Goal: Information Seeking & Learning: Learn about a topic

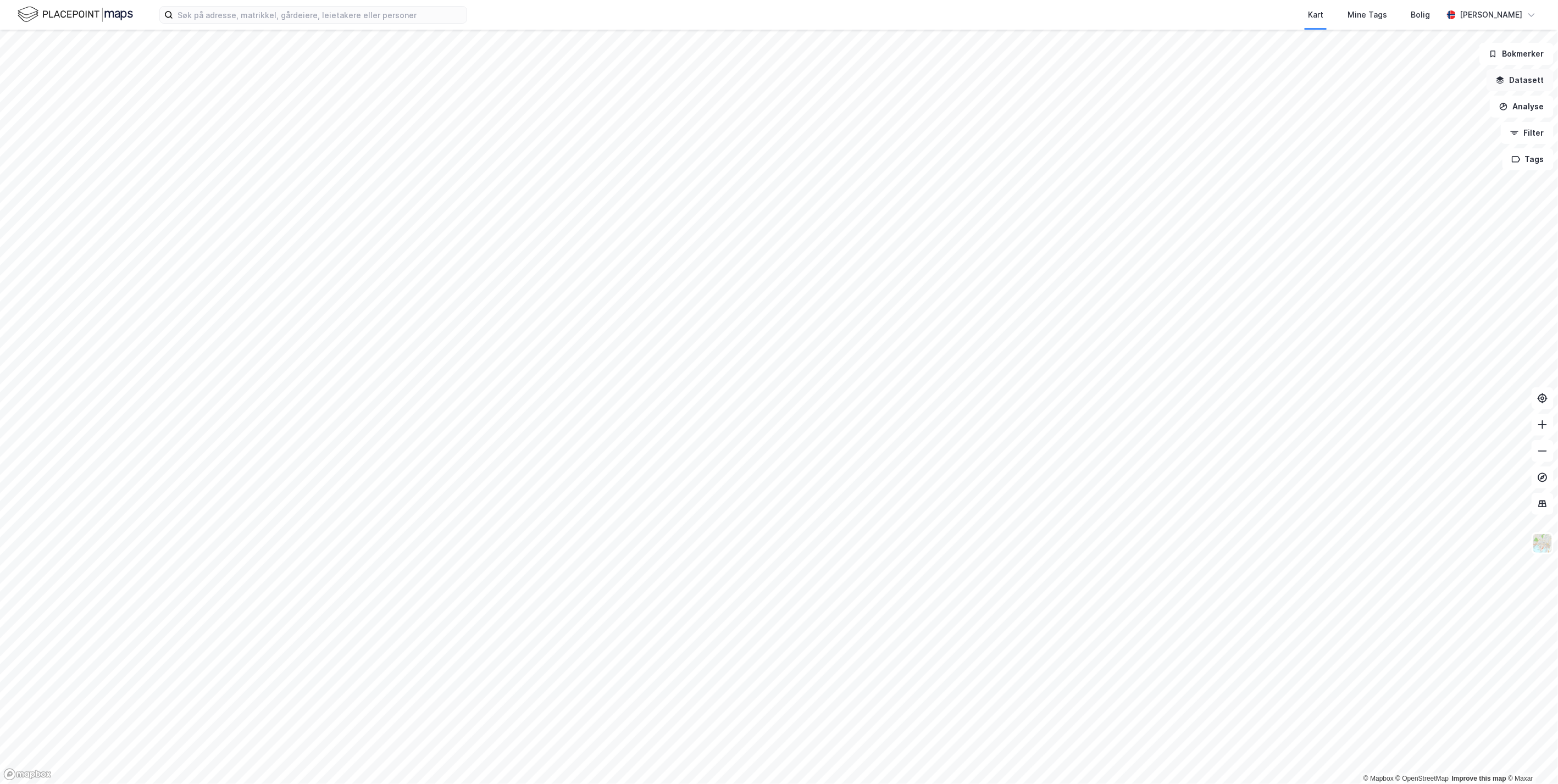
click at [1347, 81] on button "Datasett" at bounding box center [1520, 80] width 67 height 22
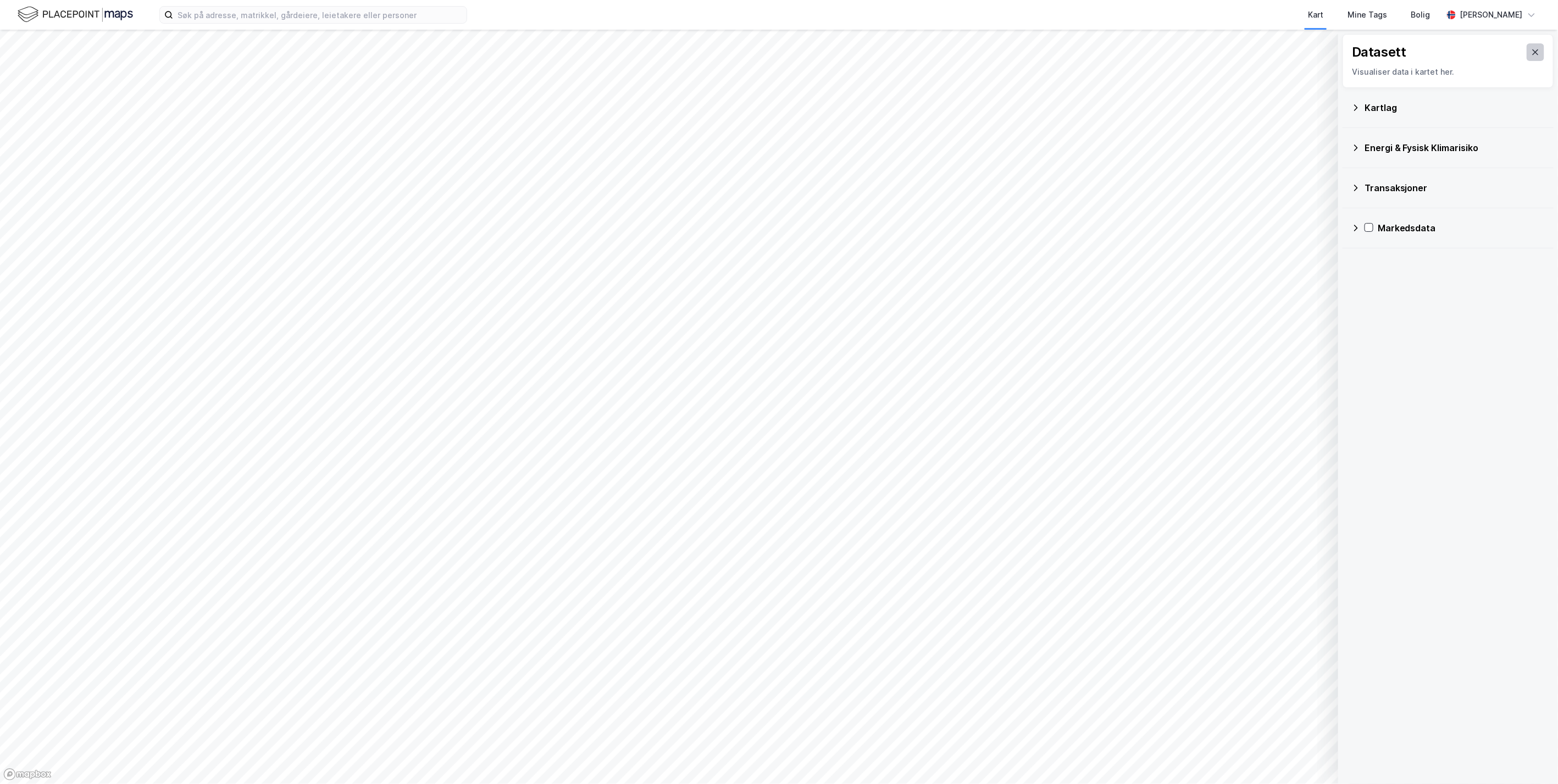
click at [1347, 50] on icon at bounding box center [1535, 52] width 9 height 9
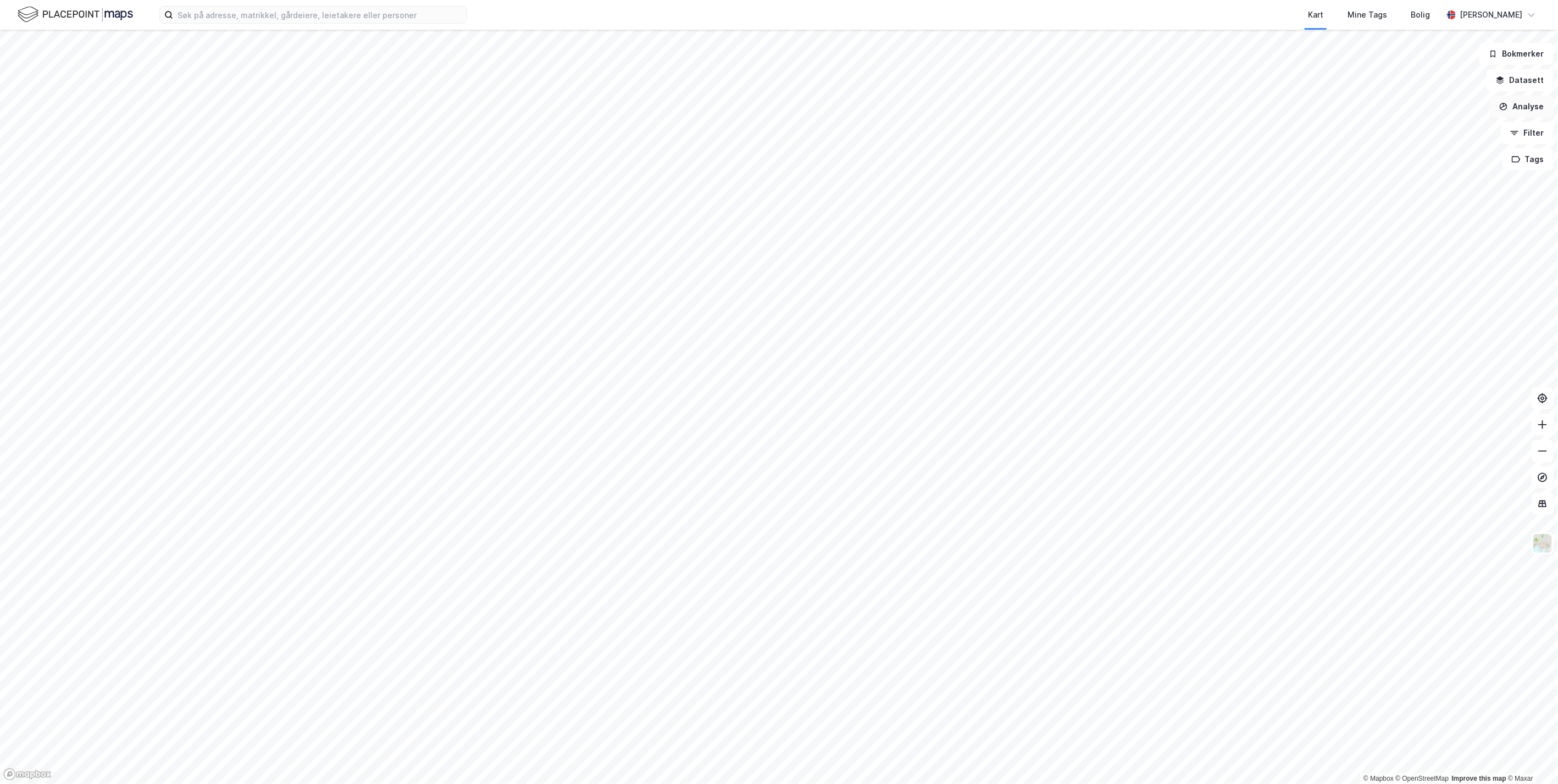
click at [1347, 111] on button "Analyse" at bounding box center [1521, 106] width 64 height 22
click at [1347, 88] on button "Datasett" at bounding box center [1520, 80] width 67 height 22
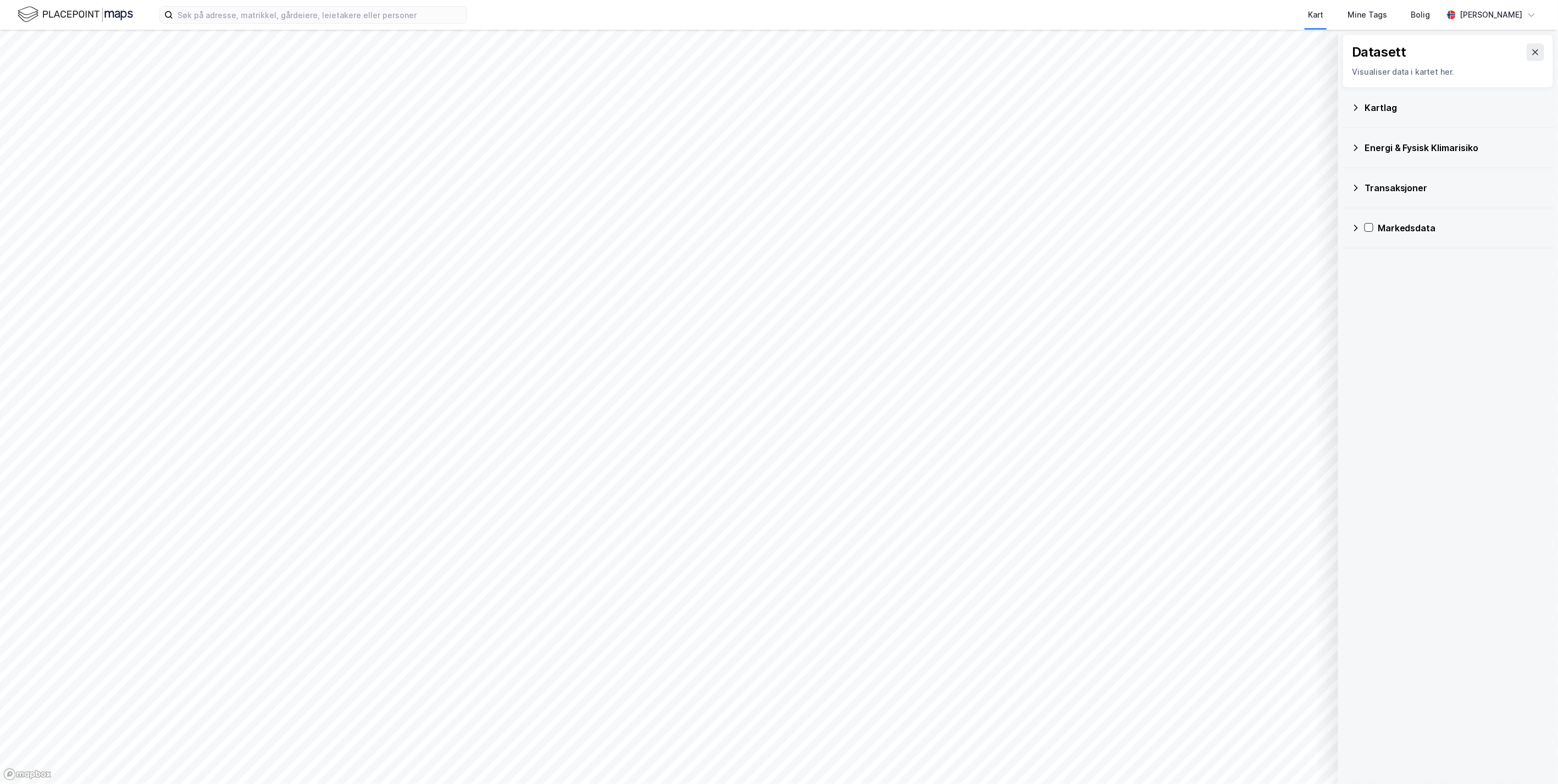
click at [1347, 108] on icon at bounding box center [1355, 108] width 9 height 9
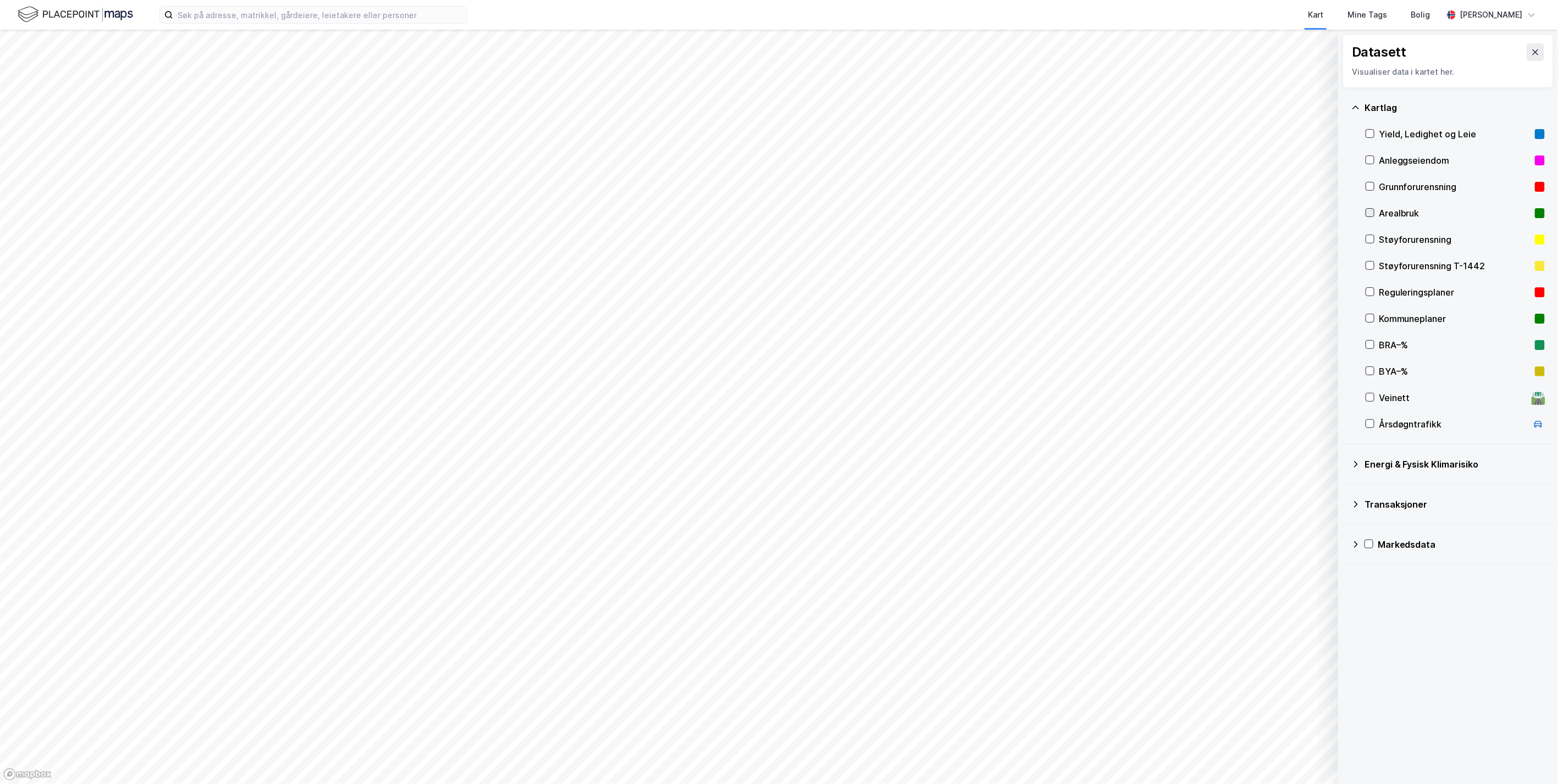
click at [1347, 213] on icon at bounding box center [1370, 212] width 8 height 8
click at [1347, 293] on icon at bounding box center [1371, 292] width 6 height 4
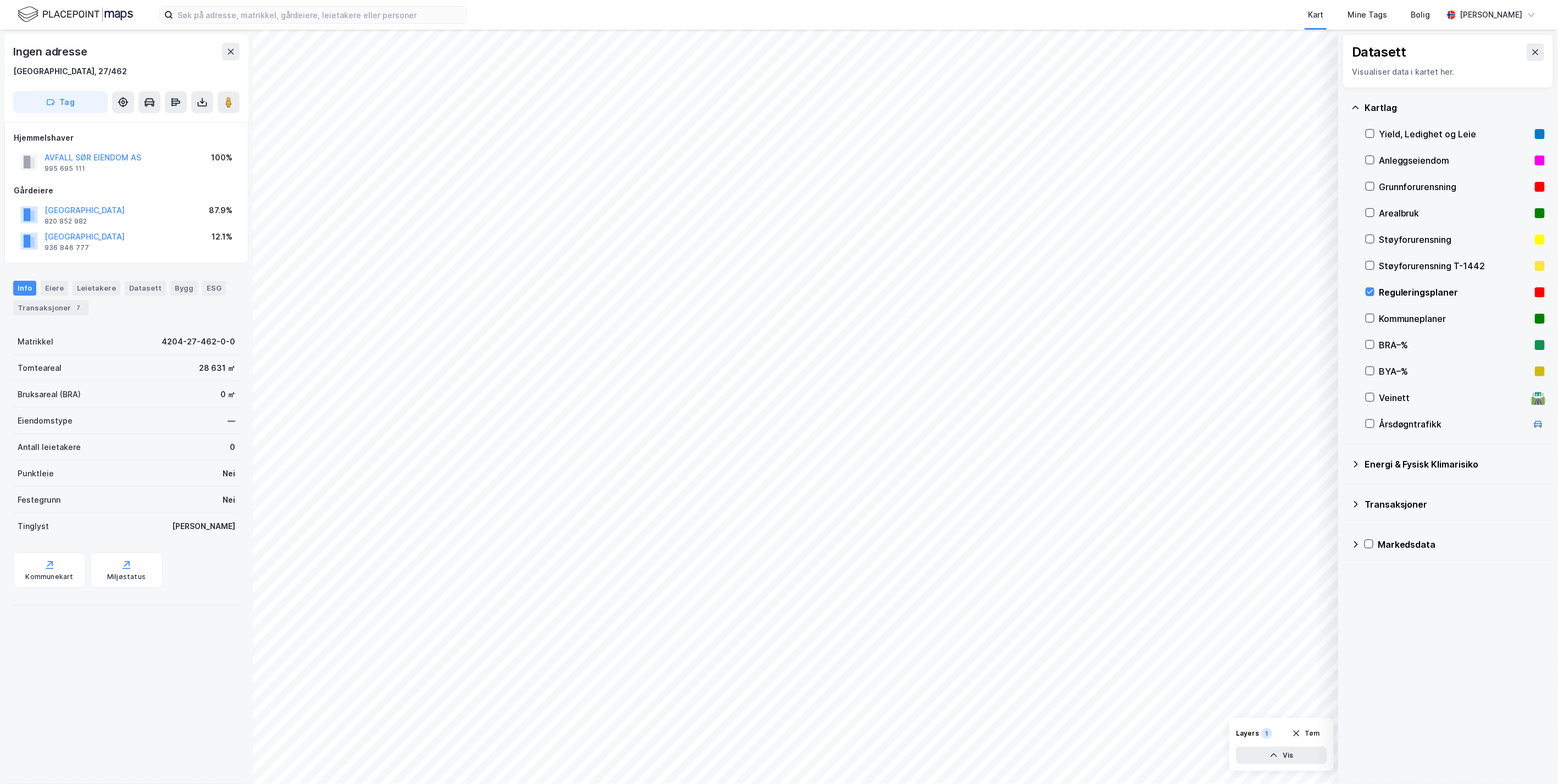
click at [176, 682] on div "Ingen adresse [GEOGRAPHIC_DATA], 27/462 Tag Hjemmelshaver AVFALL SØR EIENDOM AS…" at bounding box center [126, 407] width 253 height 754
click at [220, 648] on div "Ingen adresse [GEOGRAPHIC_DATA], 27/462 Tag Hjemmelshaver AVFALL SØR EIENDOM AS…" at bounding box center [126, 407] width 253 height 754
click at [212, 660] on div "Ingen adresse [GEOGRAPHIC_DATA], 27/462 Tag Hjemmelshaver AVFALL SØR EIENDOM AS…" at bounding box center [126, 407] width 253 height 754
click at [191, 670] on div "Ingen adresse [GEOGRAPHIC_DATA], 27/462 Tag Hjemmelshaver AVFALL SØR EIENDOM AS…" at bounding box center [126, 407] width 253 height 754
click at [149, 642] on div "Ingen adresse [GEOGRAPHIC_DATA], 27/462 Tag Hjemmelshaver AVFALL SØR EIENDOM AS…" at bounding box center [126, 407] width 253 height 754
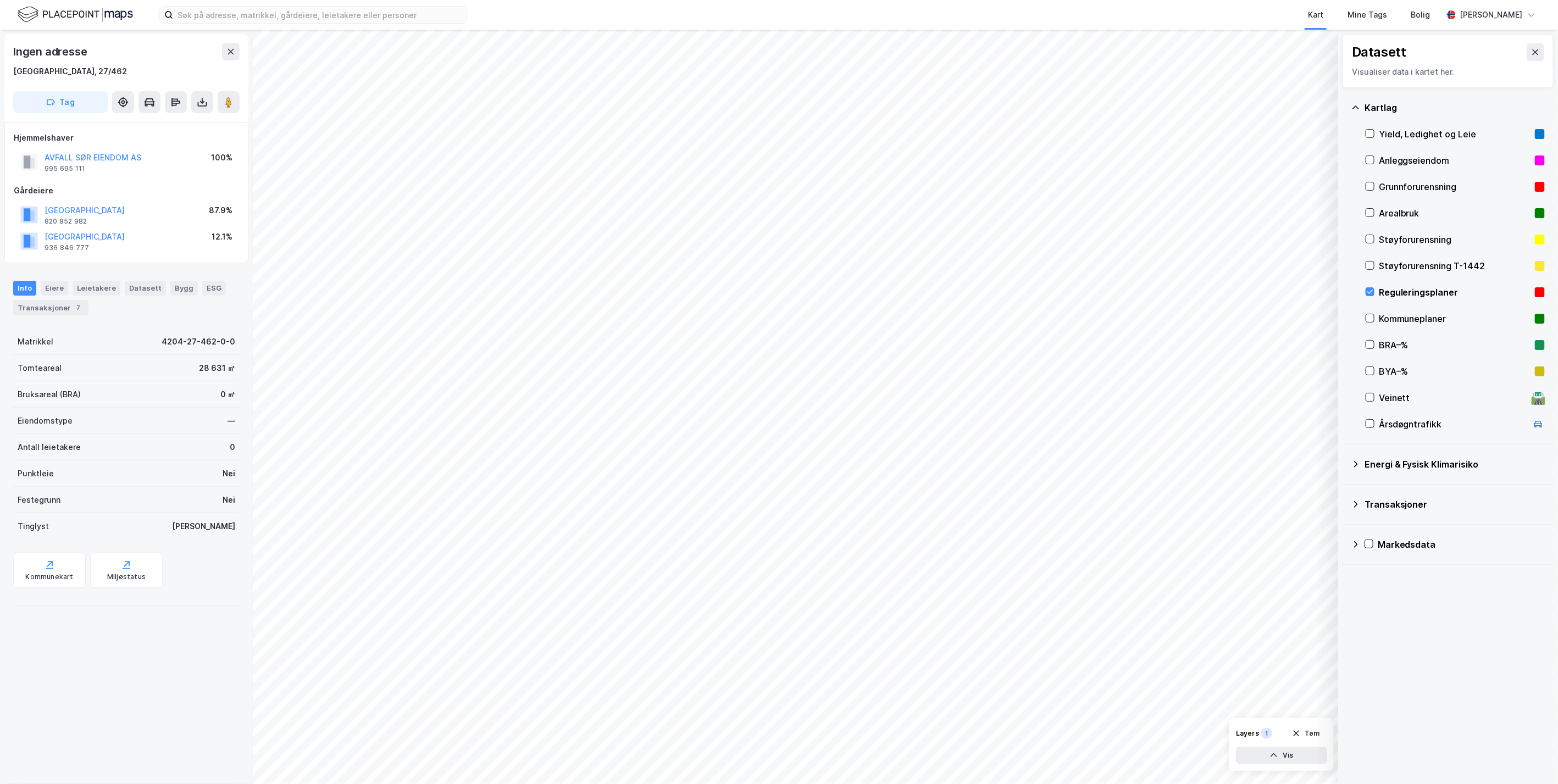
drag, startPoint x: 94, startPoint y: 692, endPoint x: 97, endPoint y: 685, distance: 7.6
click at [94, 692] on div "Ingen adresse [GEOGRAPHIC_DATA], 27/462 Tag Hjemmelshaver AVFALL SØR EIENDOM AS…" at bounding box center [126, 407] width 253 height 754
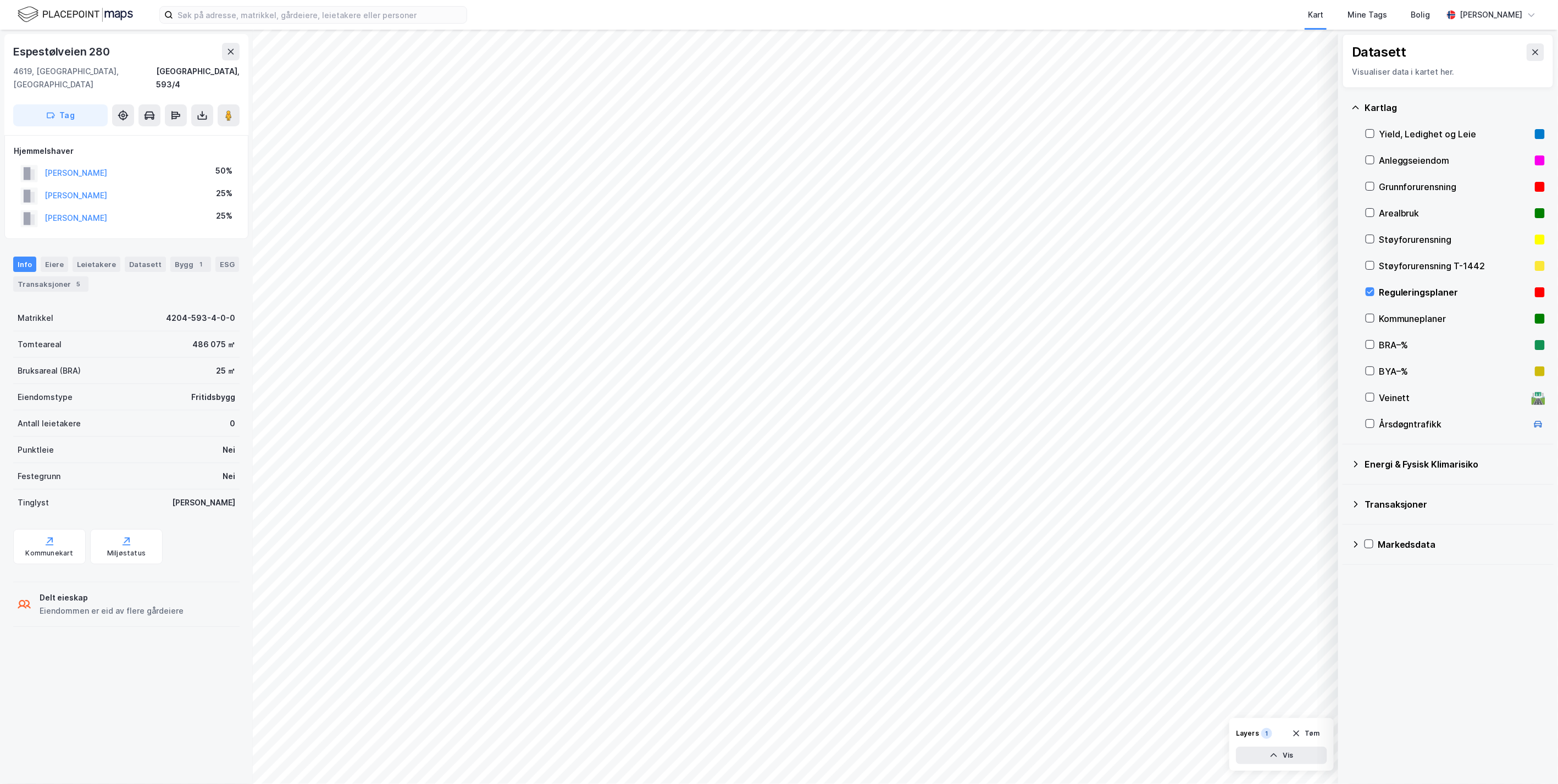
click at [202, 698] on div "Espestølveien 280 4619, [GEOGRAPHIC_DATA], [GEOGRAPHIC_DATA] [GEOGRAPHIC_DATA],…" at bounding box center [126, 407] width 253 height 754
click at [1347, 50] on icon at bounding box center [1535, 52] width 9 height 9
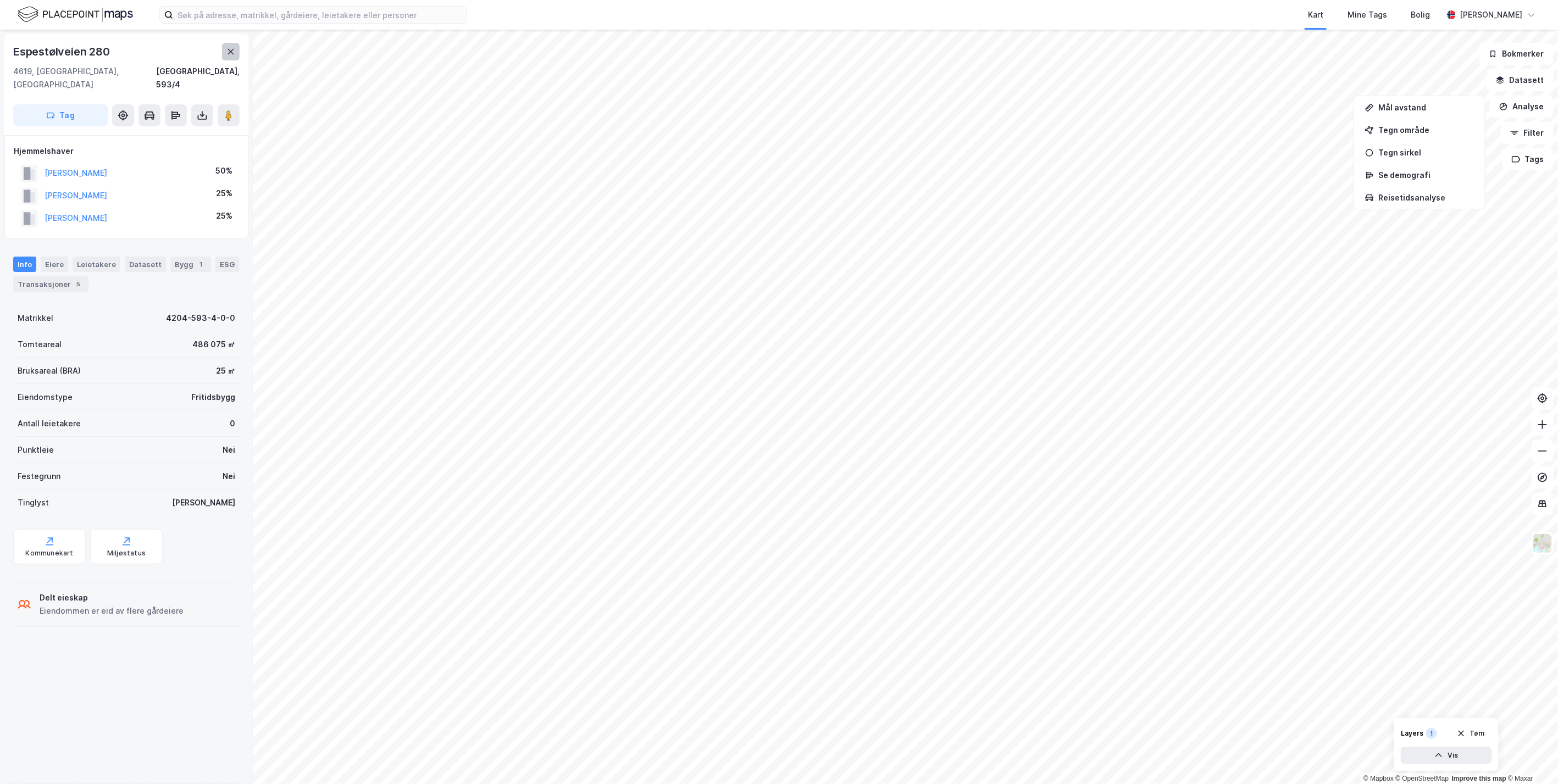
click at [226, 52] on icon at bounding box center [230, 51] width 9 height 9
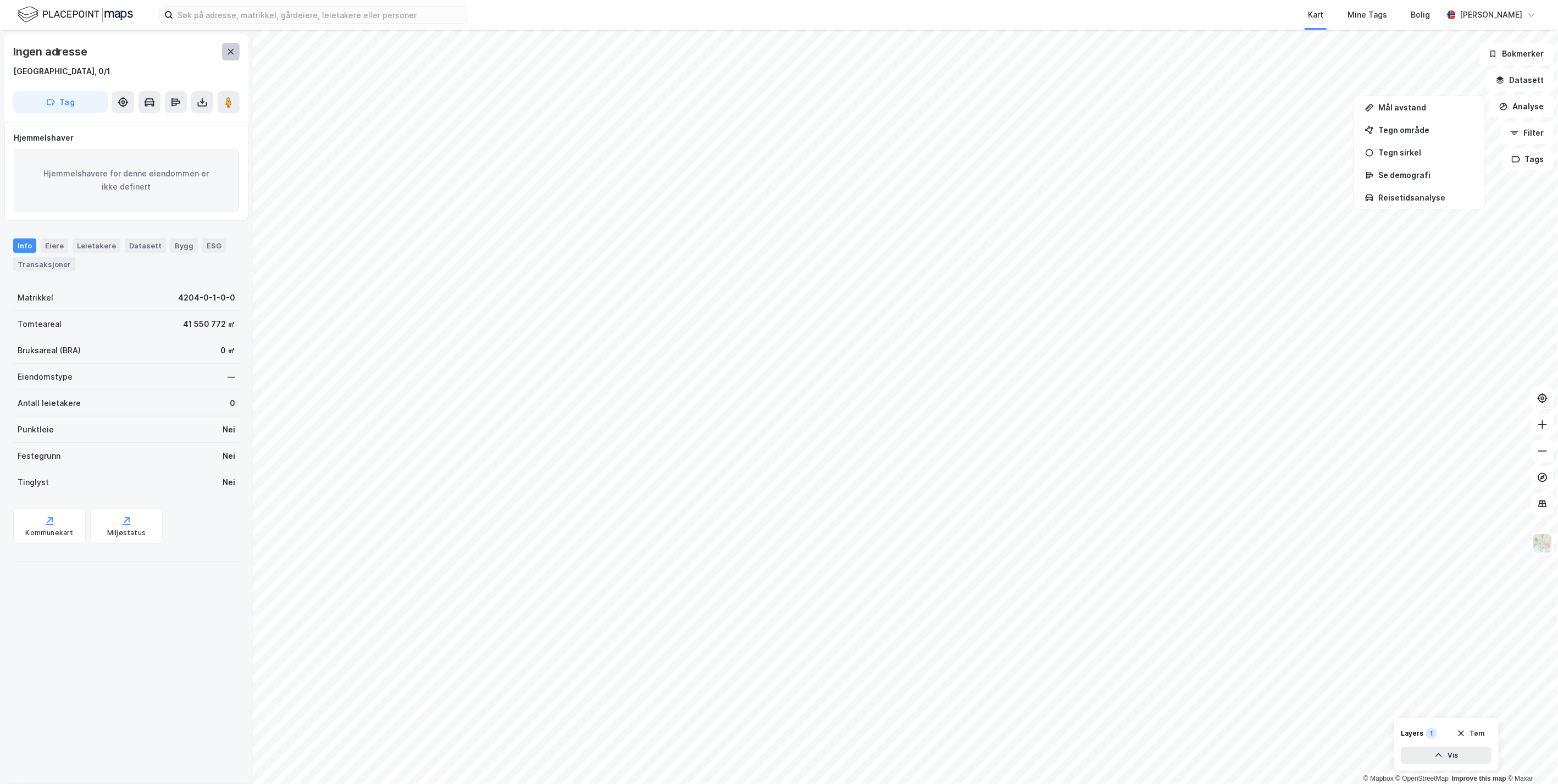
click at [231, 52] on icon at bounding box center [231, 51] width 6 height 5
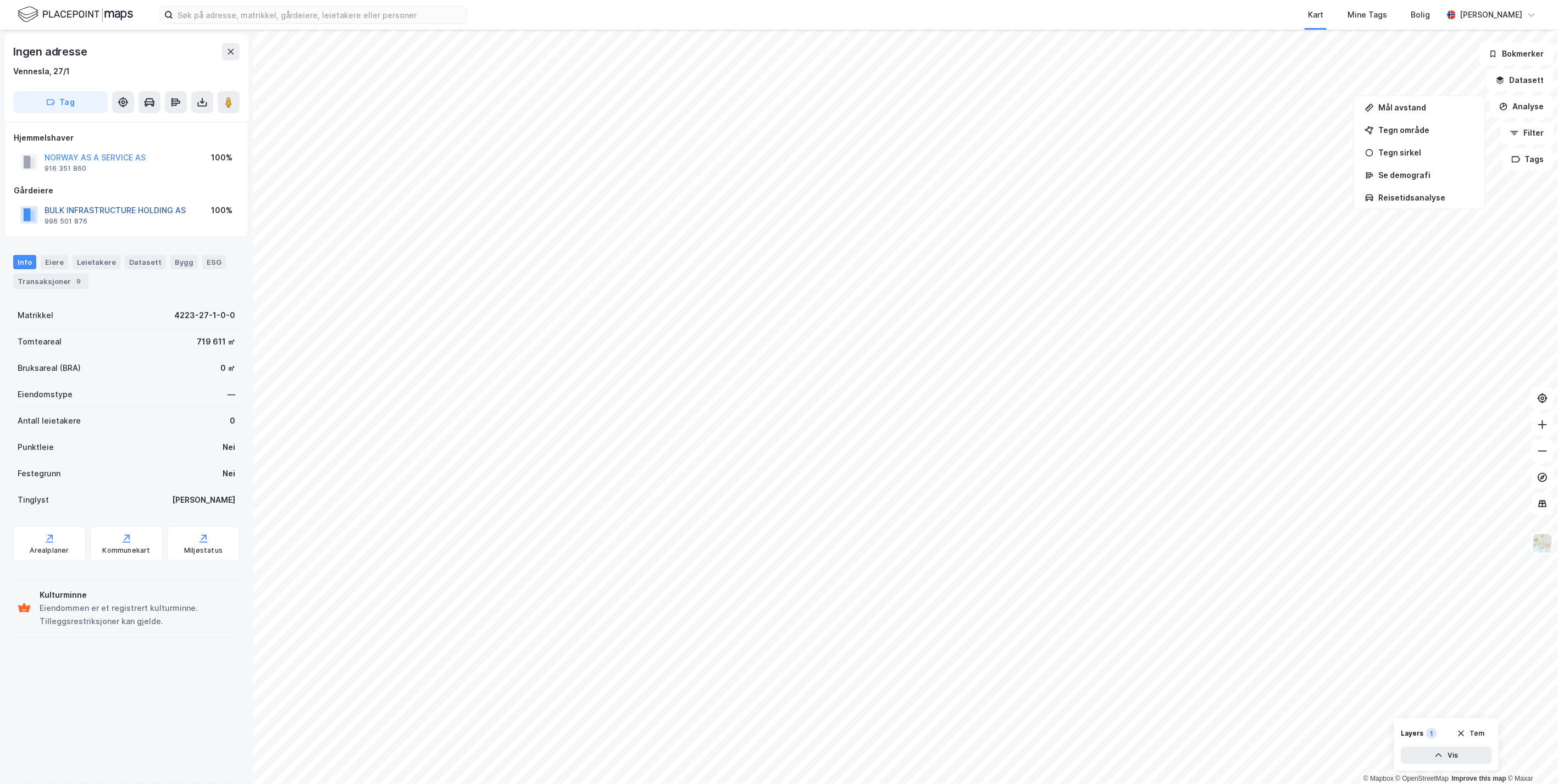
click at [0, 0] on button "BULK INFRASTRUCTURE HOLDING AS" at bounding box center [0, 0] width 0 height 0
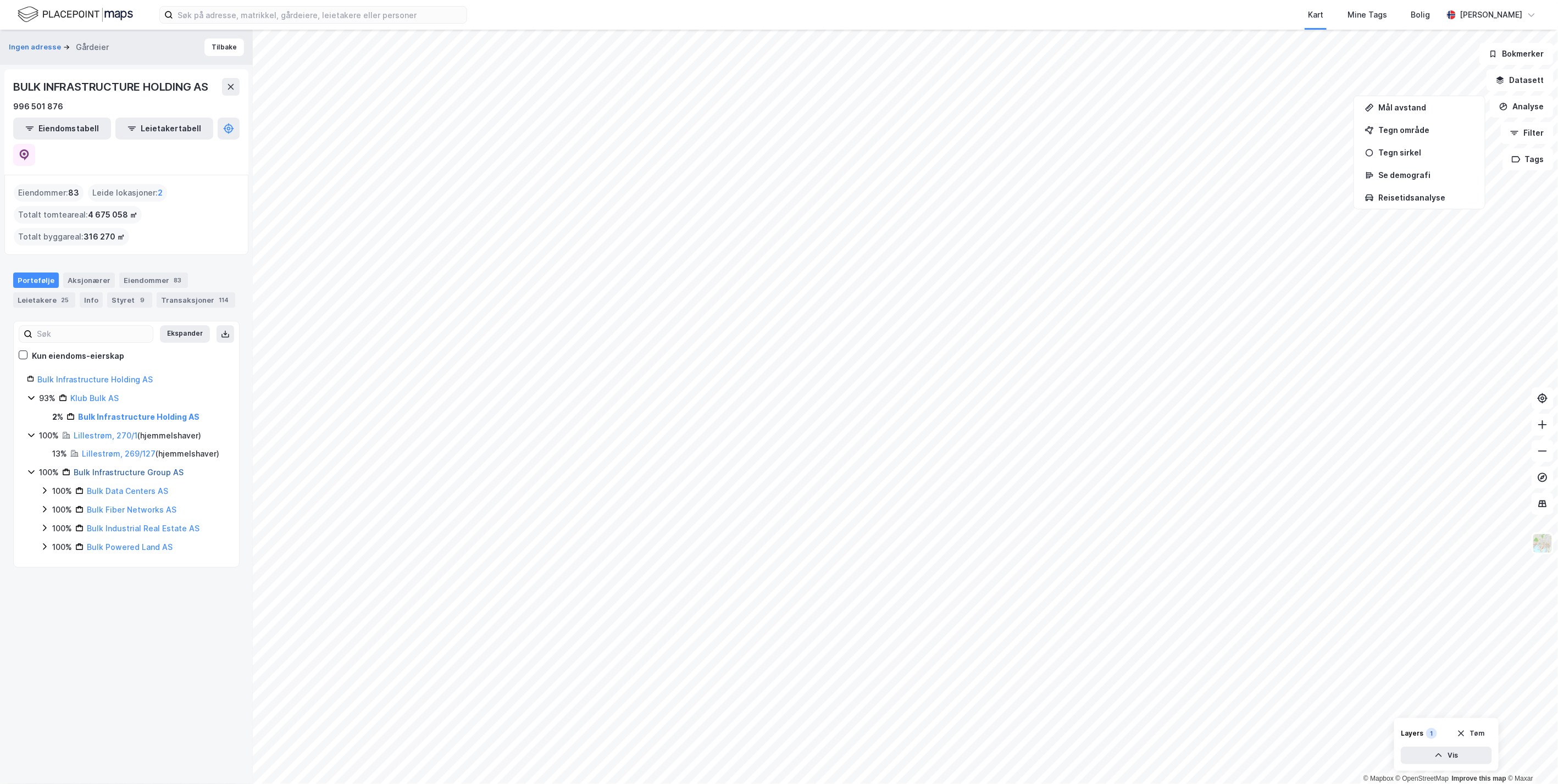
click at [109, 467] on link "Bulk Infrastructure Group AS" at bounding box center [129, 471] width 110 height 9
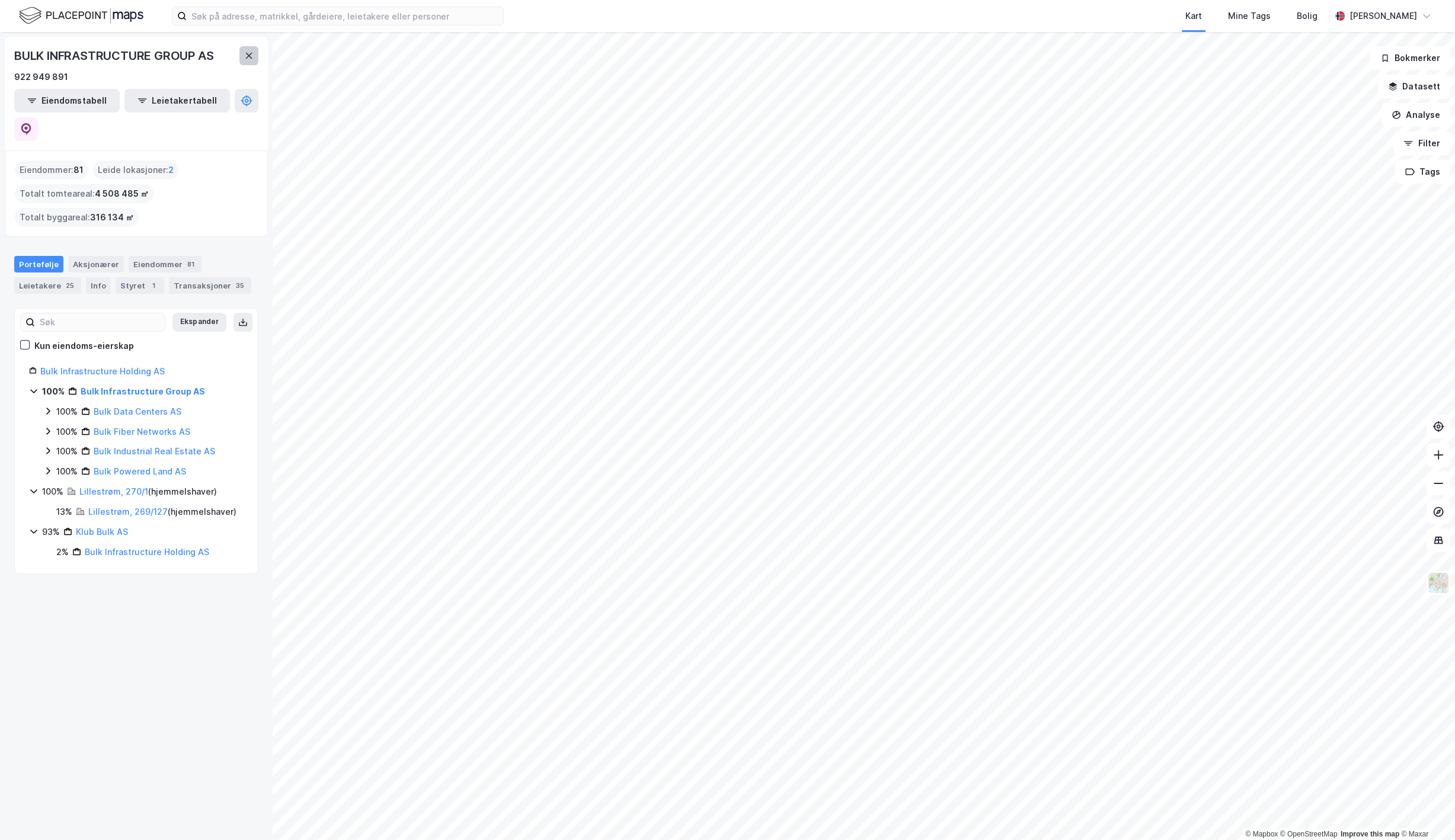
click at [248, 57] on icon at bounding box center [248, 55] width 10 height 10
